Goal: Transaction & Acquisition: Purchase product/service

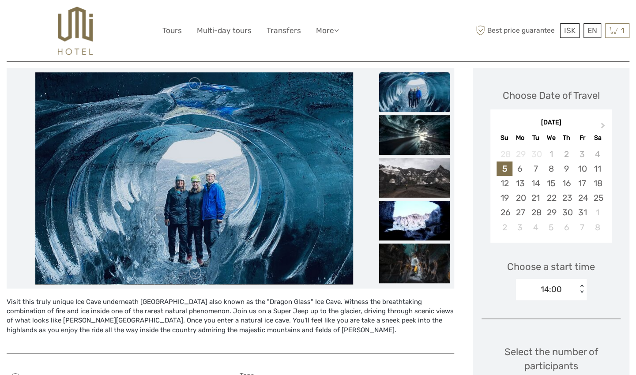
scroll to position [106, 0]
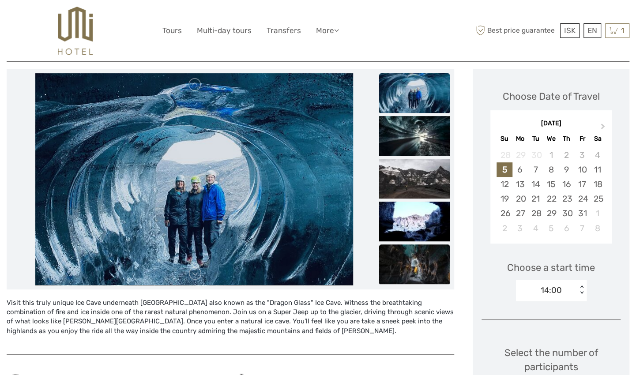
click at [419, 261] on img at bounding box center [414, 265] width 71 height 40
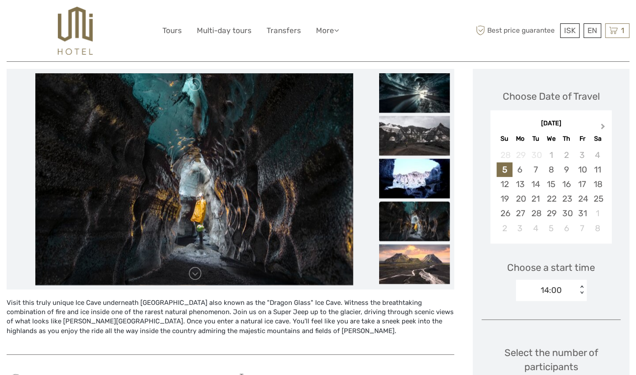
click at [603, 127] on span "Next Month" at bounding box center [603, 128] width 0 height 13
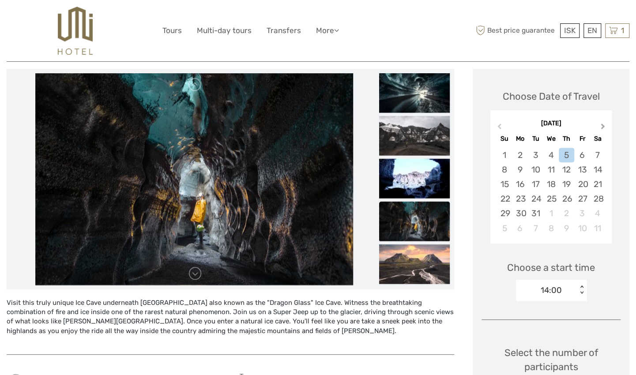
click at [603, 127] on span "Next Month" at bounding box center [603, 128] width 0 height 13
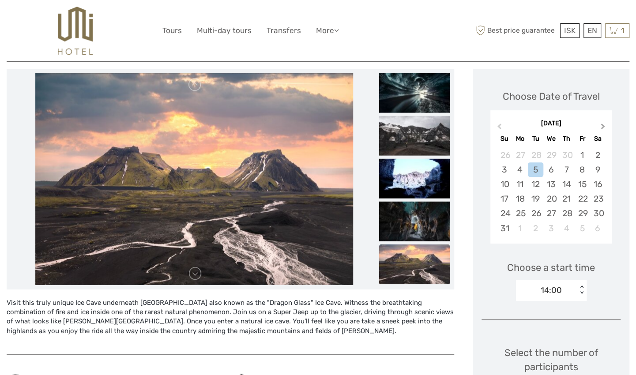
click at [603, 127] on span "Next Month" at bounding box center [603, 128] width 0 height 13
click at [594, 169] on div "11" at bounding box center [597, 170] width 15 height 15
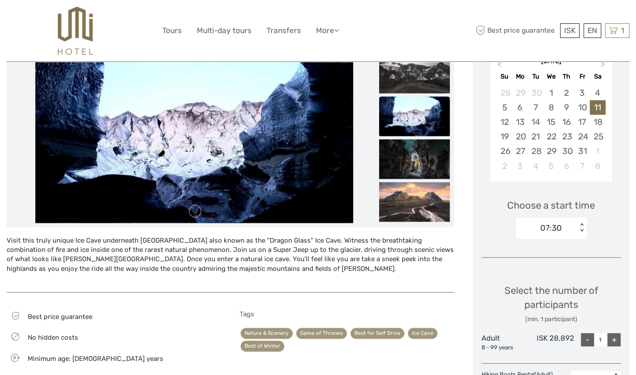
scroll to position [169, 0]
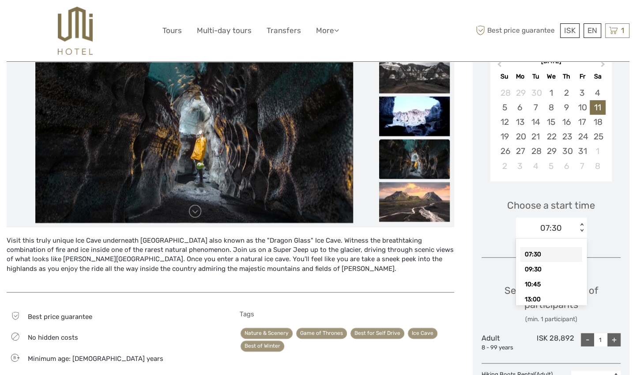
click at [582, 230] on div "< >" at bounding box center [582, 227] width 8 height 9
click at [566, 270] on div "09:30" at bounding box center [552, 269] width 62 height 15
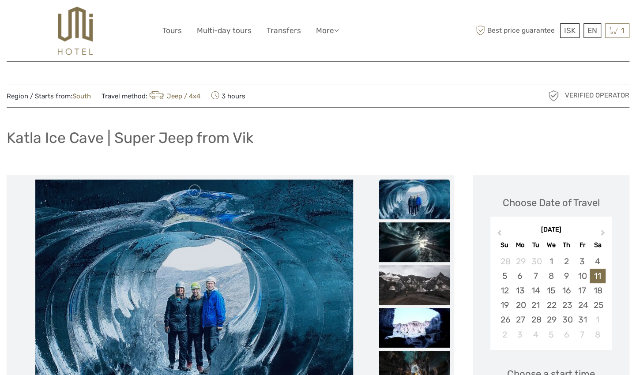
scroll to position [328, 0]
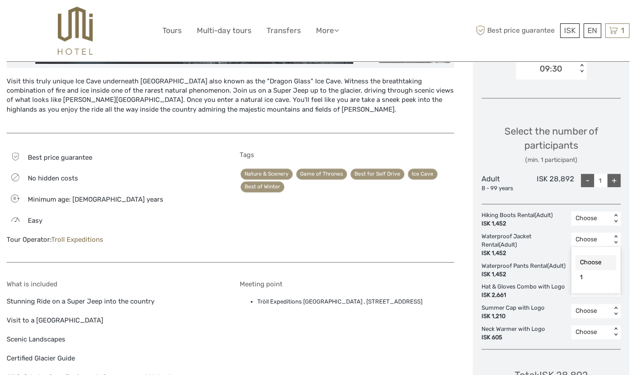
click at [616, 237] on div "< >" at bounding box center [617, 239] width 8 height 9
click at [597, 280] on div "1" at bounding box center [596, 277] width 41 height 15
click at [615, 267] on div "< >" at bounding box center [617, 269] width 8 height 9
click at [594, 303] on div "1" at bounding box center [596, 307] width 41 height 15
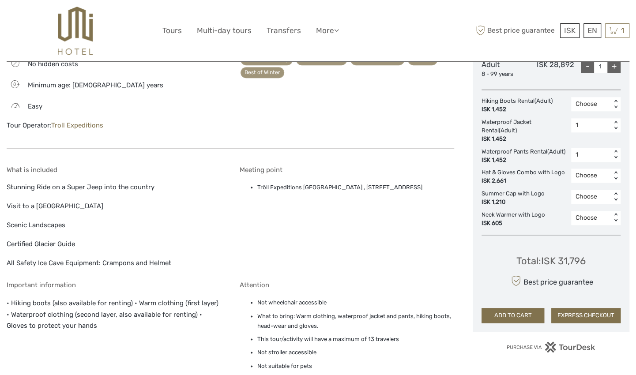
scroll to position [452, 0]
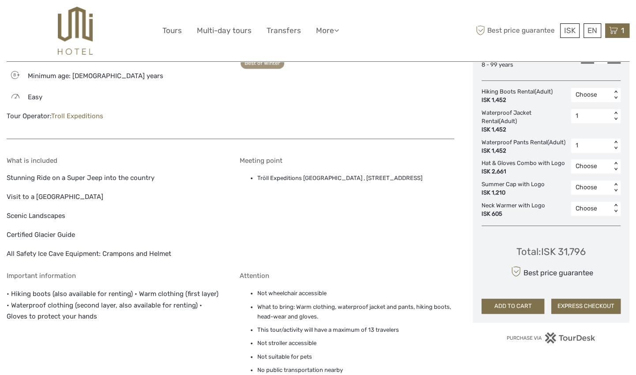
click at [612, 34] on icon at bounding box center [613, 30] width 9 height 11
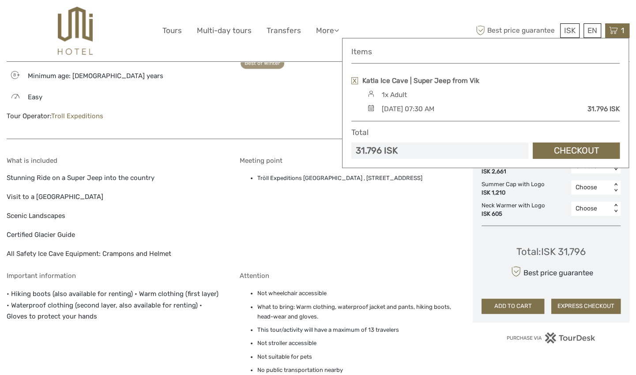
click at [356, 82] on link at bounding box center [355, 80] width 7 height 7
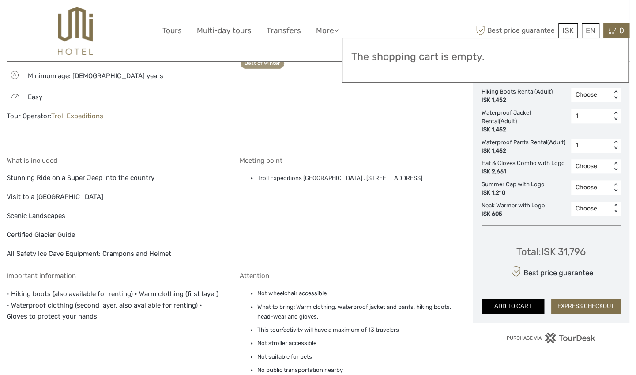
click at [508, 314] on button "ADD TO CART" at bounding box center [513, 306] width 63 height 15
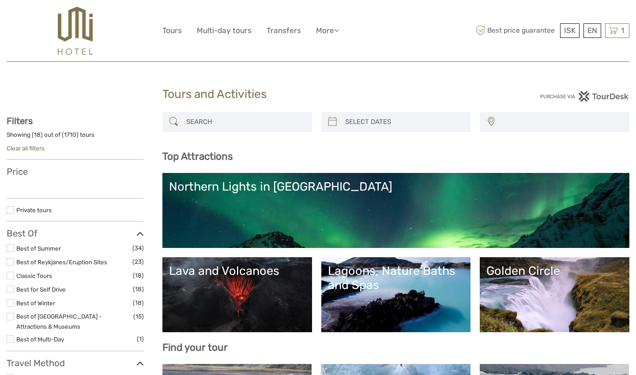
select select
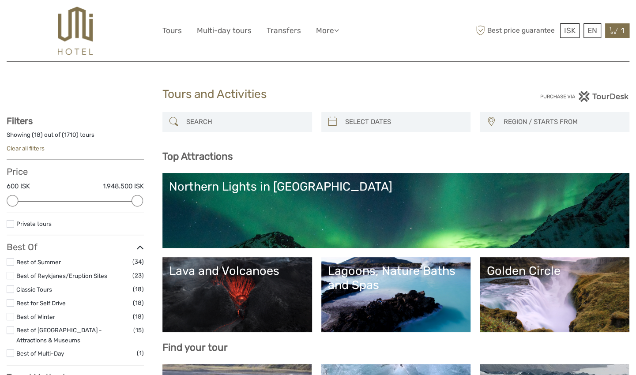
click at [619, 32] on div "1 Items Katla Ice Cave | Super Jeep from Vik 1x Adult Saturday, 11 July 2026 - …" at bounding box center [617, 30] width 24 height 15
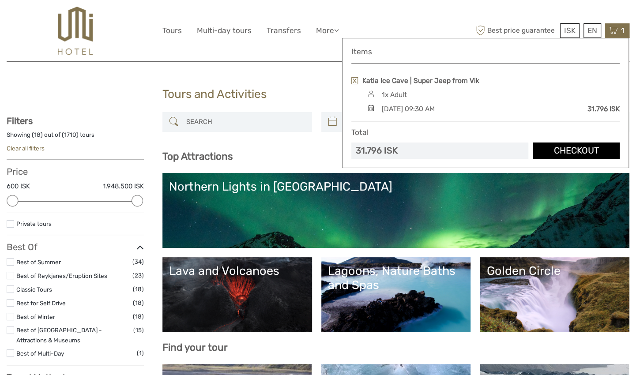
click at [557, 152] on link "Checkout" at bounding box center [576, 151] width 87 height 16
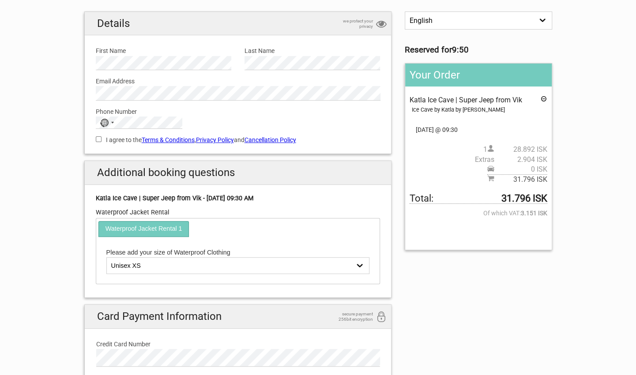
scroll to position [65, 0]
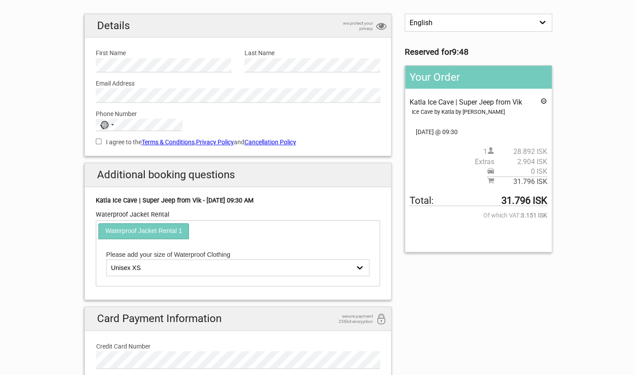
click at [346, 266] on select "Unisex XS Unisex L Unisex S Unisex XL Unisex M" at bounding box center [238, 268] width 264 height 17
select select "Unisex XL"
click at [106, 260] on select "Unisex XS Unisex L Unisex S Unisex XL Unisex M" at bounding box center [238, 268] width 264 height 17
click at [466, 302] on div "English Español Deutsch Reserved for 9:45 Your Order Katla Ice Cave | Super Jee…" at bounding box center [318, 249] width 481 height 471
click at [268, 141] on link "Cancellation Policy" at bounding box center [271, 142] width 52 height 7
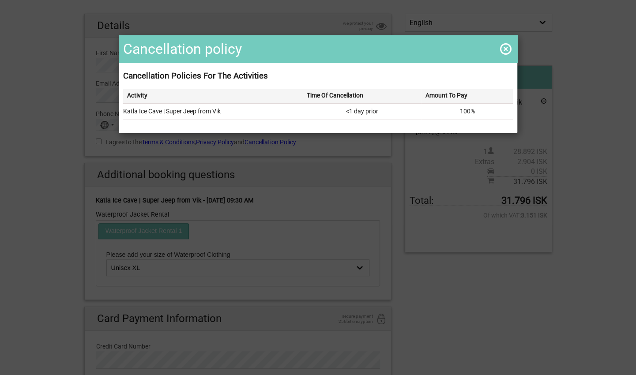
click at [503, 50] on span at bounding box center [506, 49] width 14 height 14
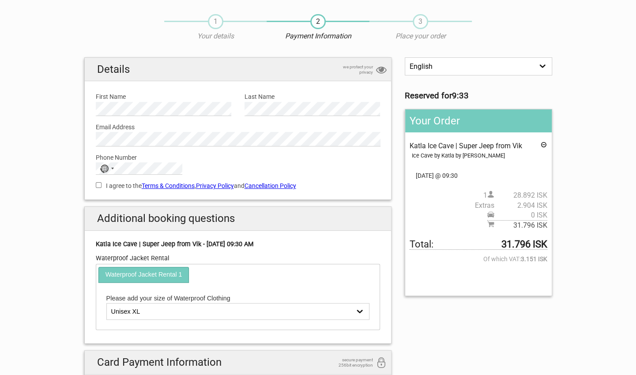
scroll to position [0, 0]
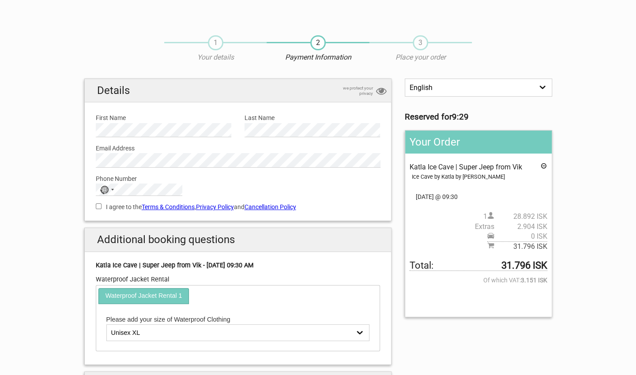
click at [170, 207] on link "Terms & Conditions" at bounding box center [168, 207] width 53 height 7
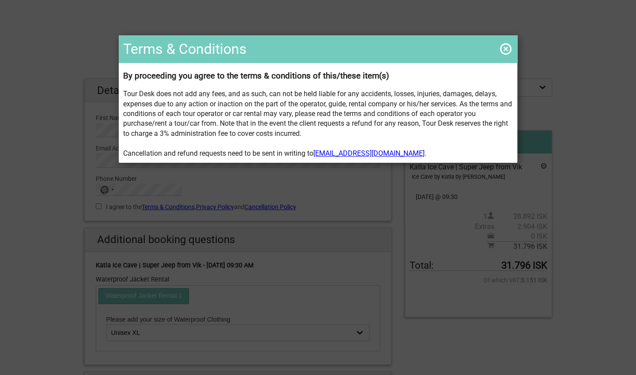
click at [501, 48] on span at bounding box center [506, 49] width 14 height 14
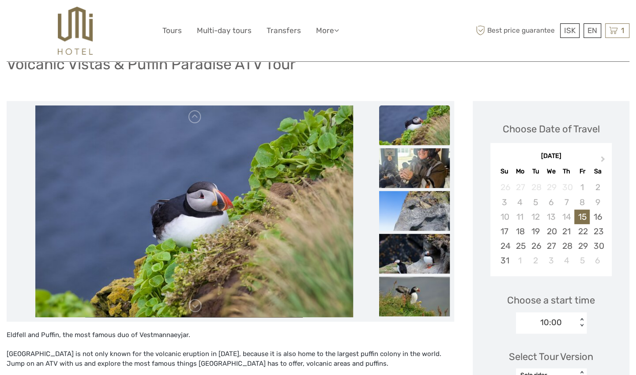
scroll to position [78, 0]
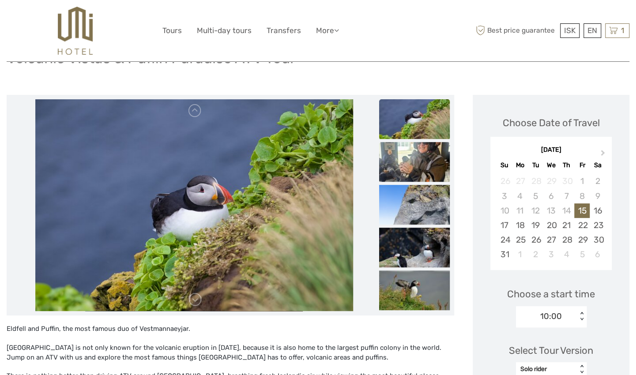
click at [408, 163] on img at bounding box center [414, 162] width 71 height 40
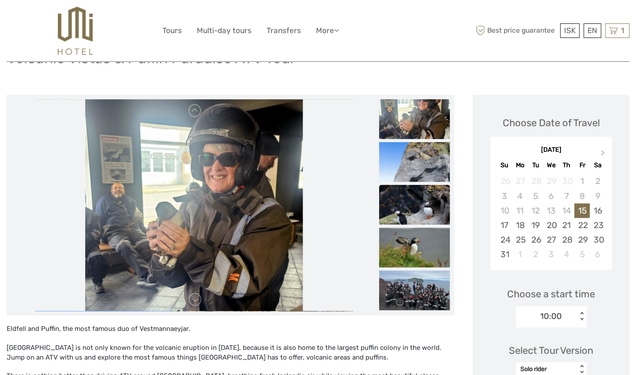
click at [407, 200] on img at bounding box center [414, 205] width 71 height 40
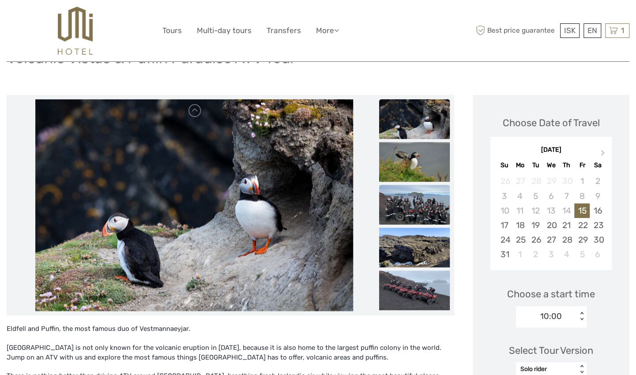
click at [417, 208] on img at bounding box center [414, 205] width 71 height 40
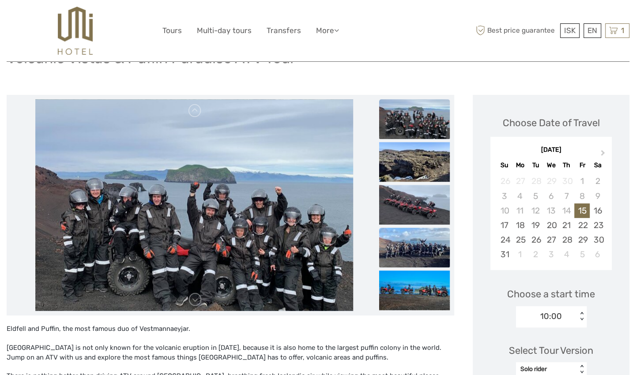
click at [414, 244] on img at bounding box center [414, 248] width 71 height 40
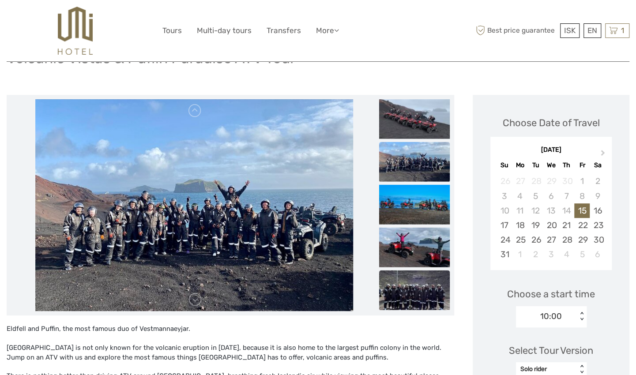
click at [412, 284] on img at bounding box center [414, 291] width 71 height 40
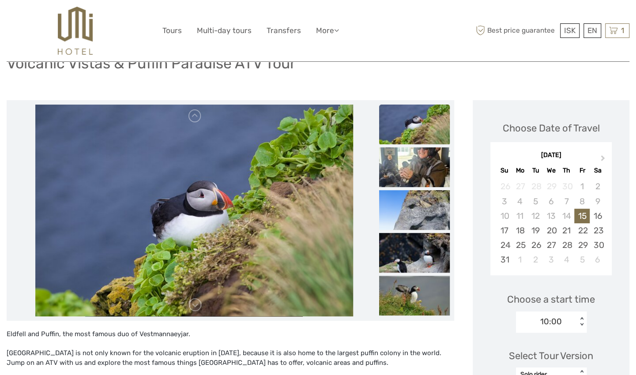
scroll to position [73, 0]
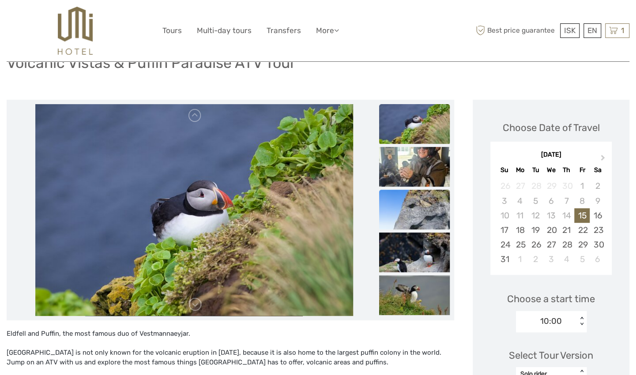
click at [405, 214] on img at bounding box center [414, 210] width 71 height 40
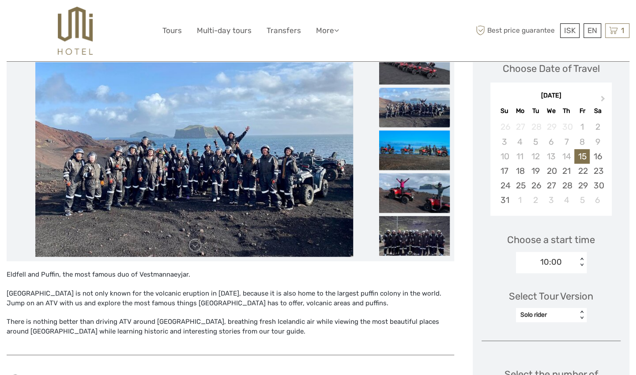
scroll to position [132, 0]
click at [581, 265] on div "< >" at bounding box center [582, 262] width 8 height 9
click at [566, 305] on div "13:00" at bounding box center [552, 304] width 62 height 15
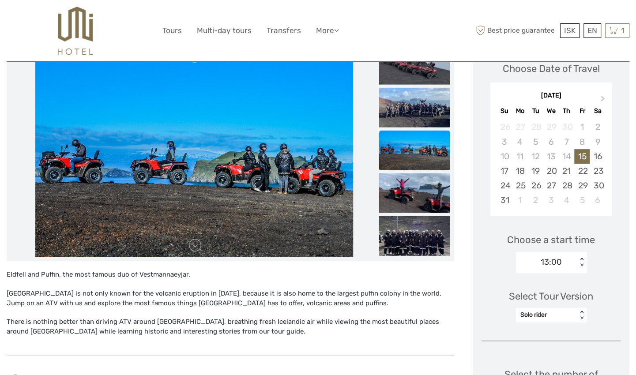
click at [425, 304] on div "Eldfell and Puffin, the most famous duo of Vestmannaeyjar. Vestmannaeyjar is no…" at bounding box center [231, 308] width 448 height 76
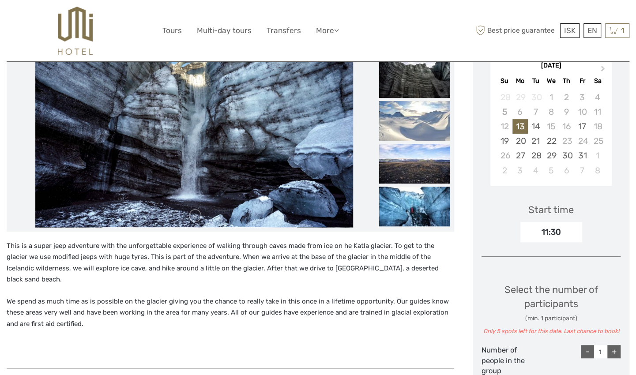
scroll to position [165, 0]
click at [417, 223] on img at bounding box center [414, 206] width 71 height 40
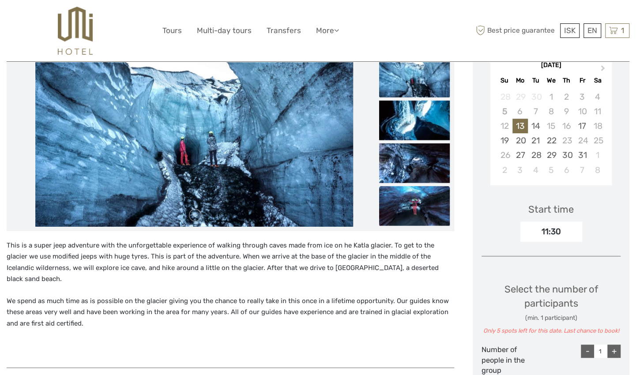
click at [408, 196] on img at bounding box center [414, 206] width 71 height 40
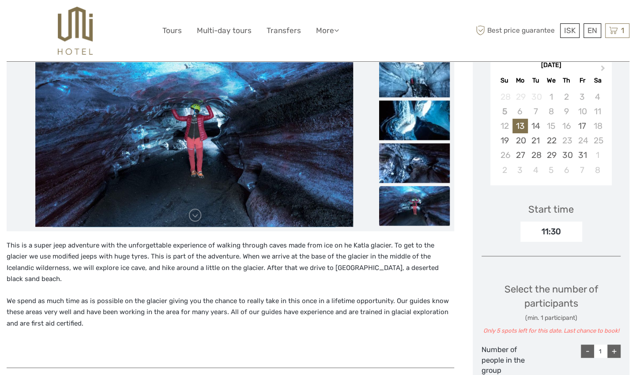
click at [408, 196] on img at bounding box center [414, 206] width 71 height 40
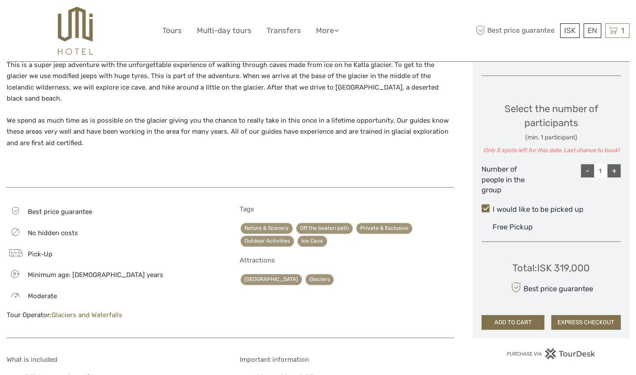
scroll to position [345, 0]
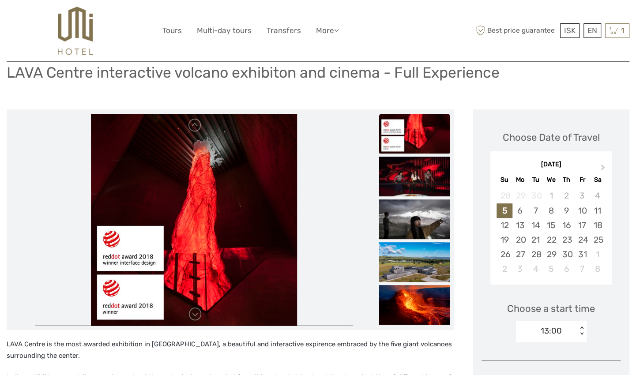
scroll to position [64, 0]
